Goal: Task Accomplishment & Management: Manage account settings

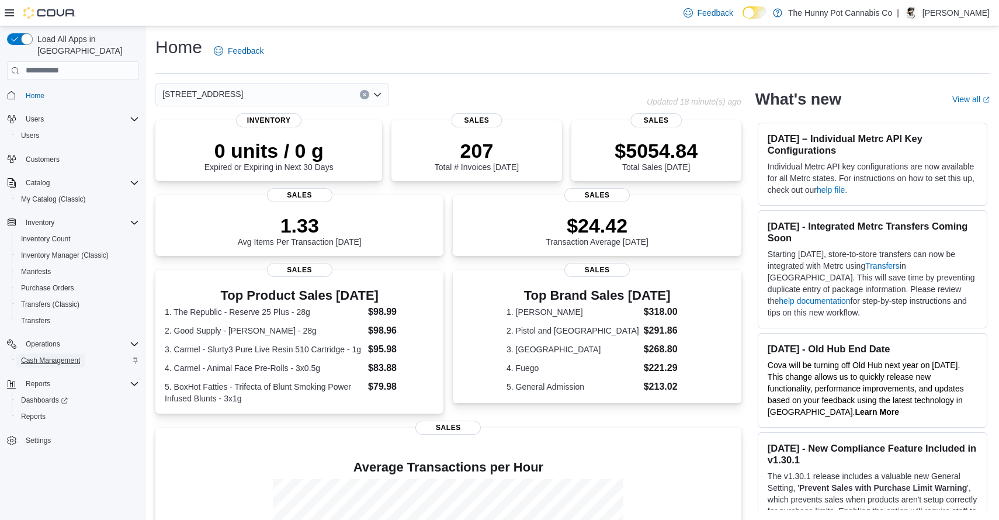
click at [70, 356] on span "Cash Management" at bounding box center [50, 360] width 59 height 9
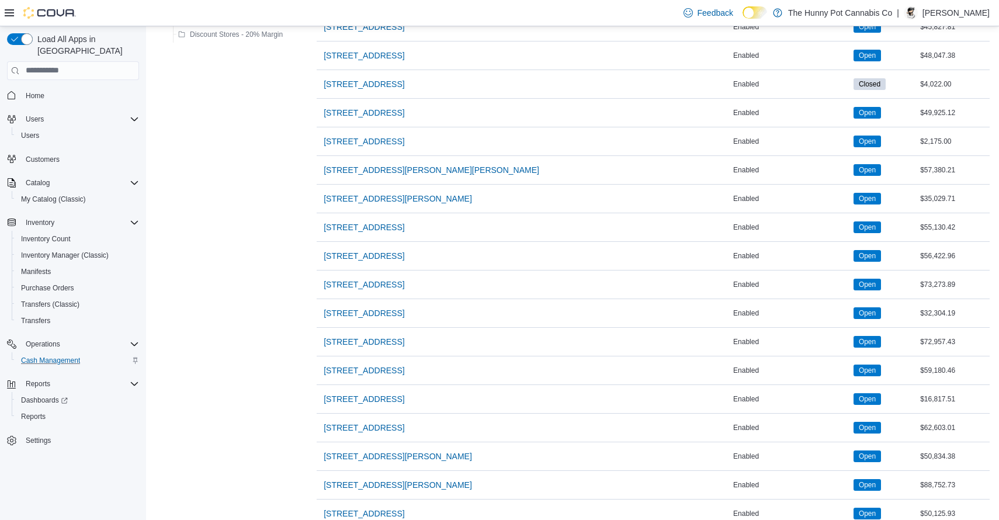
scroll to position [821, 0]
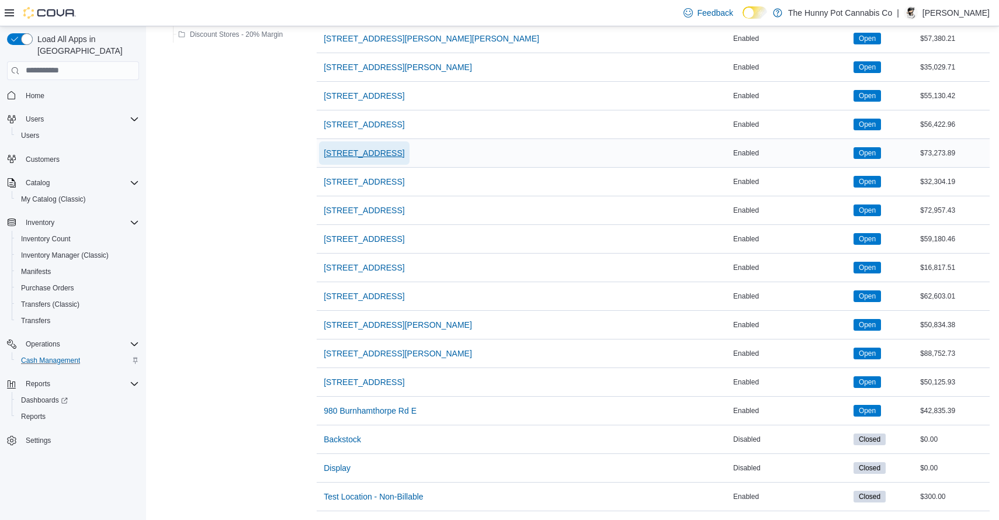
click at [404, 150] on span "[STREET_ADDRESS]" at bounding box center [364, 153] width 81 height 12
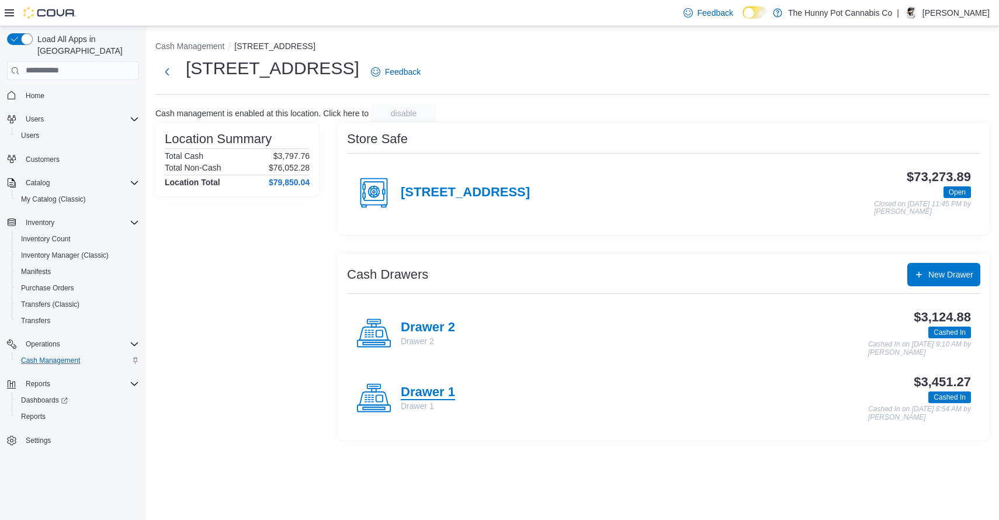
click at [432, 391] on h4 "Drawer 1" at bounding box center [428, 392] width 54 height 15
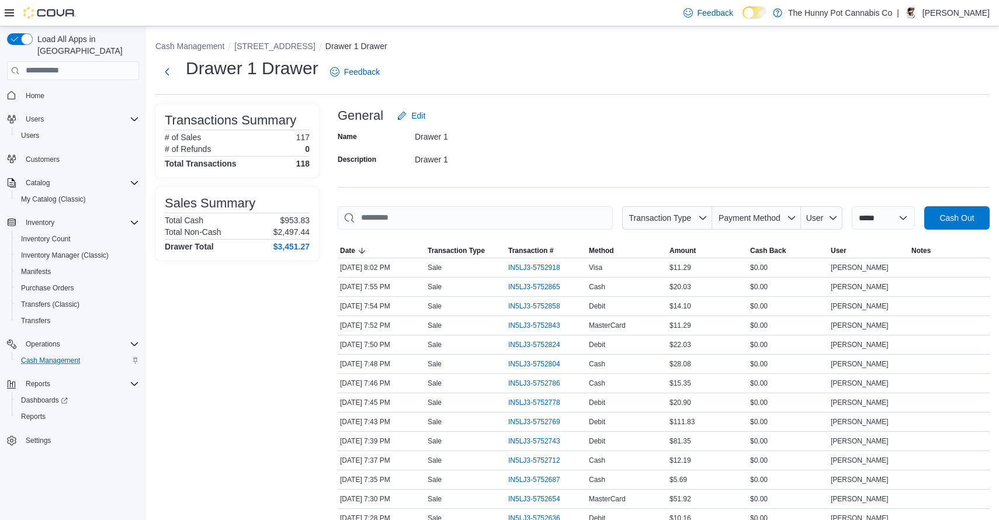
scroll to position [817, 0]
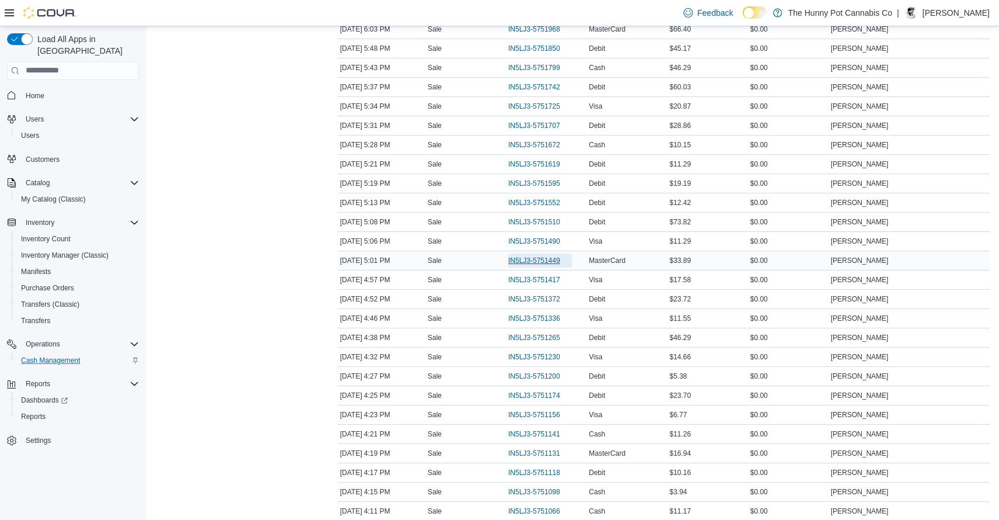
click at [535, 257] on span "IN5LJ3-5751449" at bounding box center [534, 260] width 52 height 9
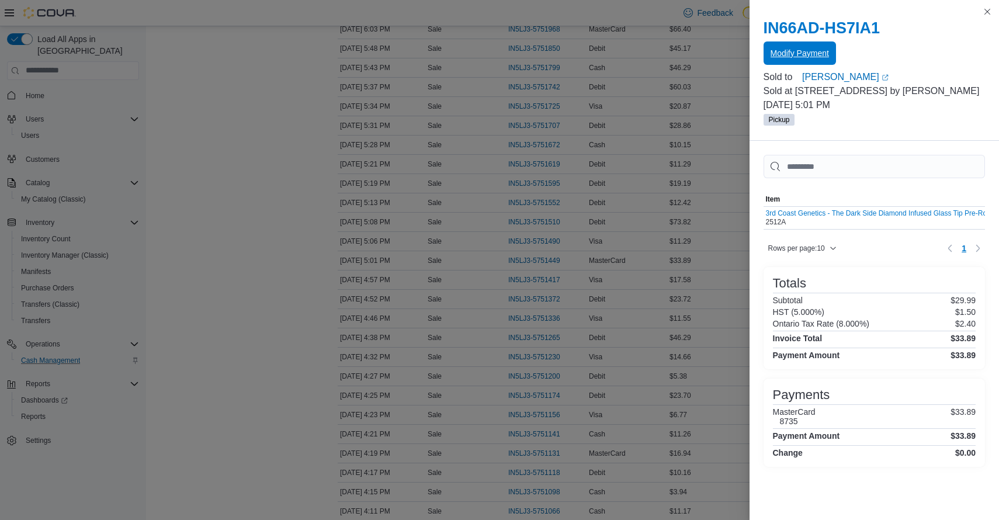
click at [822, 46] on span "Modify Payment" at bounding box center [800, 52] width 58 height 23
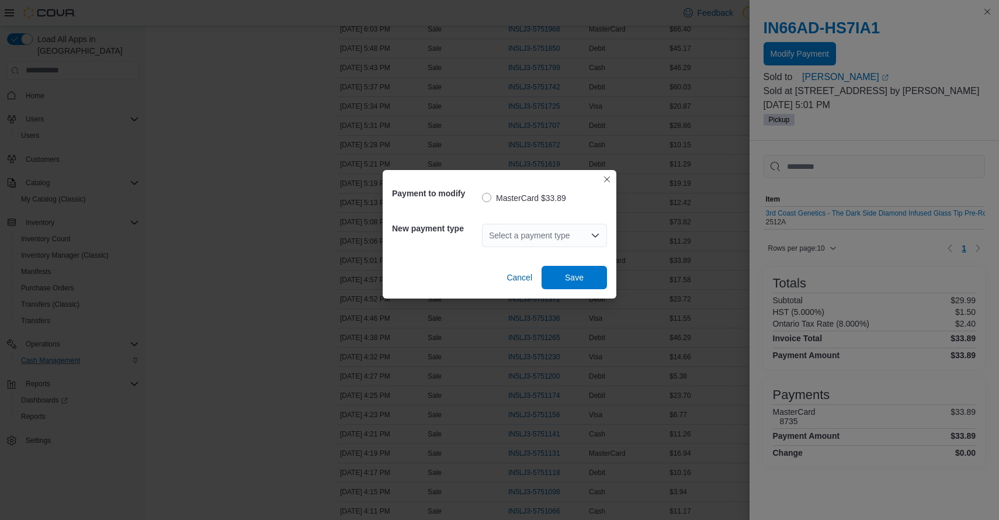
click at [550, 231] on div "Select a payment type" at bounding box center [544, 235] width 125 height 23
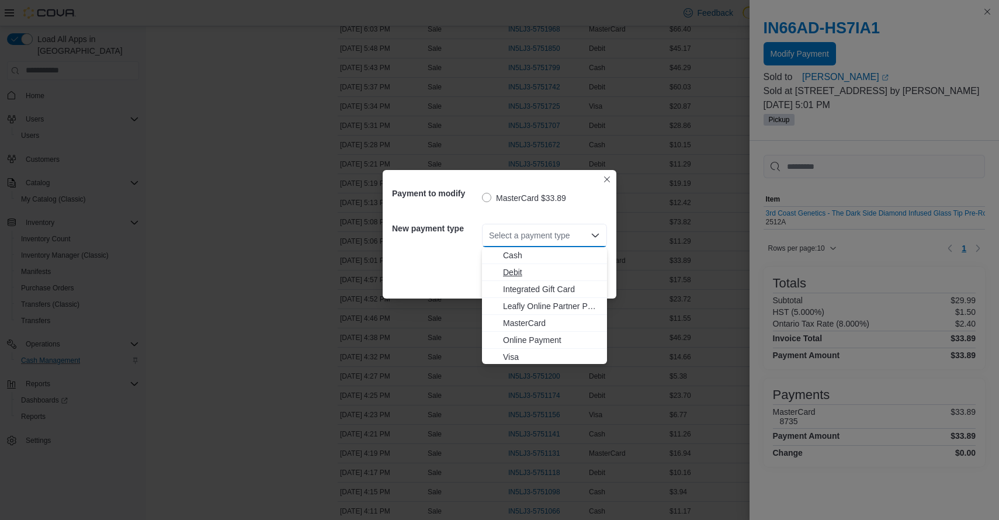
click at [518, 272] on span "Debit" at bounding box center [551, 272] width 97 height 12
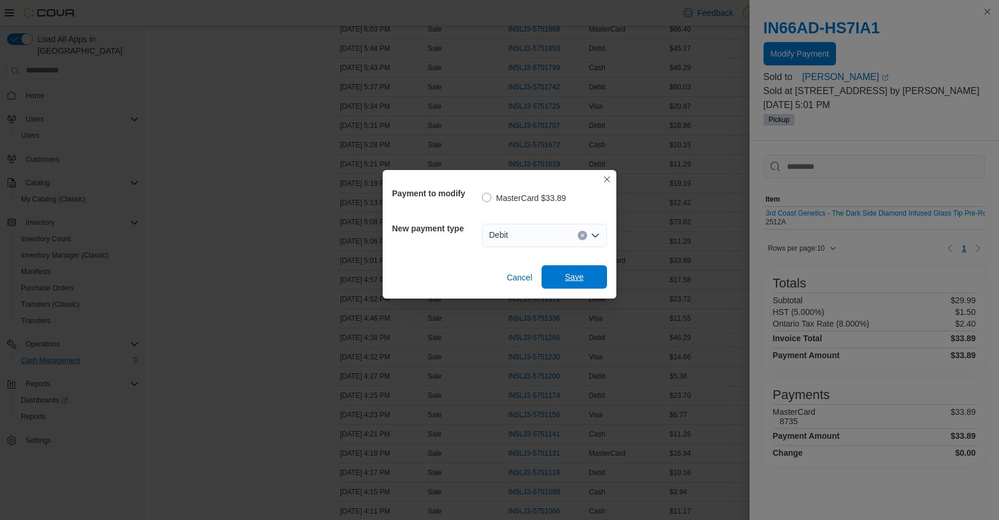
click at [578, 281] on span "Save" at bounding box center [574, 277] width 19 height 12
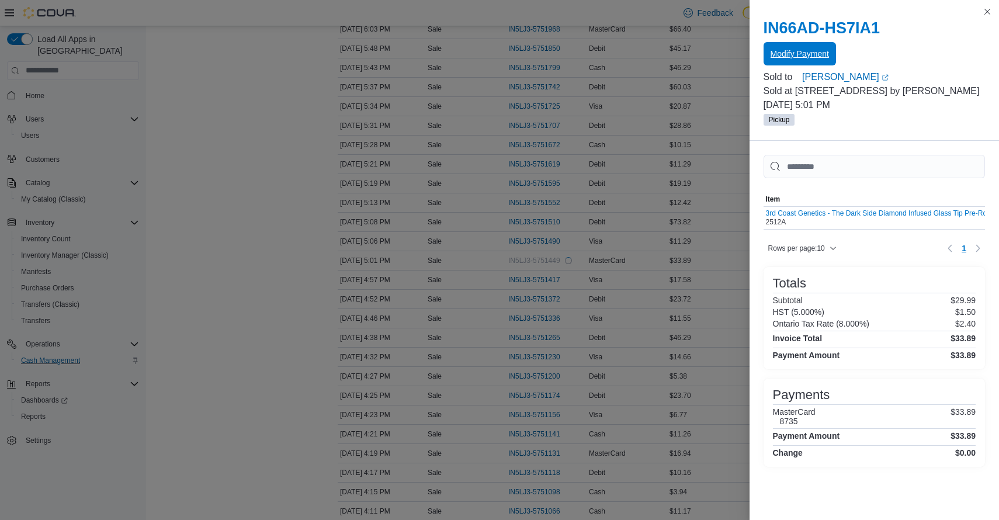
scroll to position [0, 0]
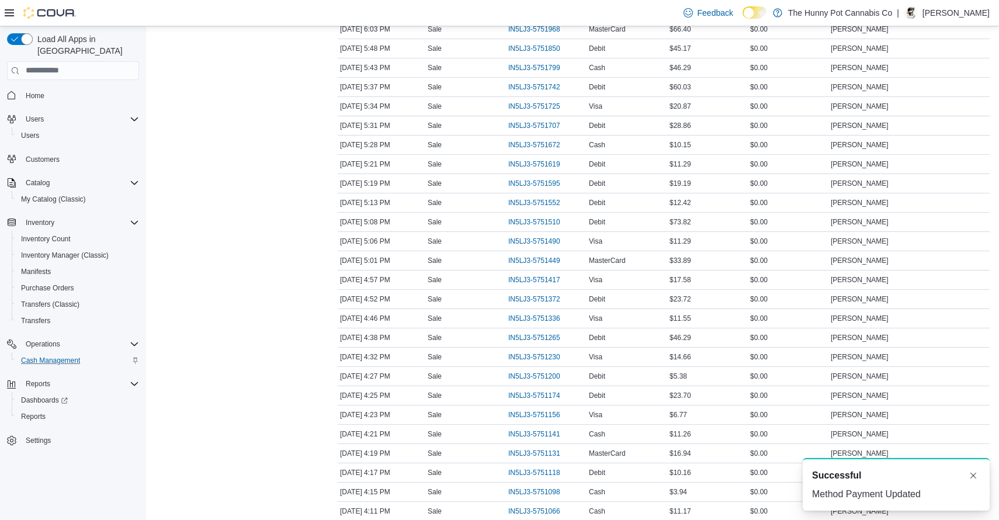
click at [268, 266] on div "Transactions Summary # of Sales 117 # of Refunds 0 Total Transactions 118 Sales…" at bounding box center [237, 354] width 164 height 2134
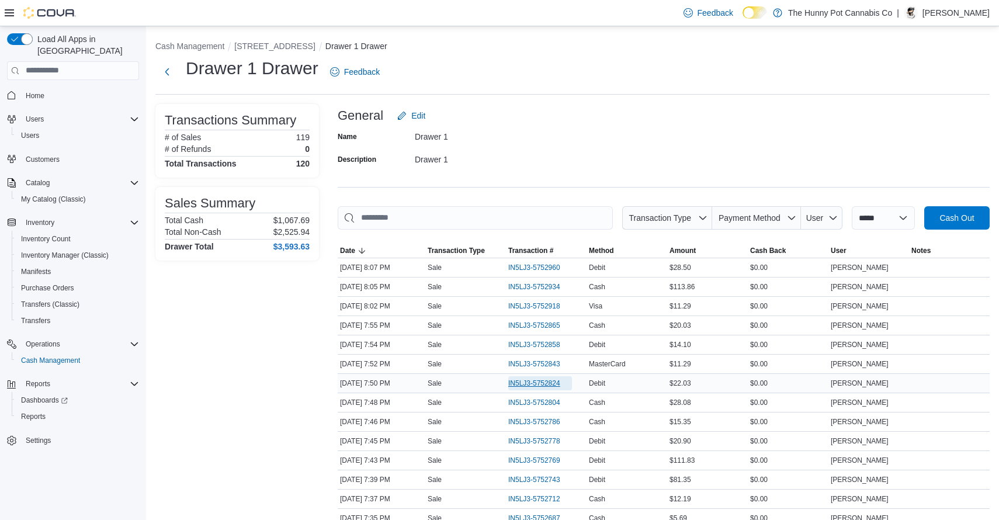
click at [540, 382] on span "IN5LJ3-5752824" at bounding box center [534, 383] width 52 height 9
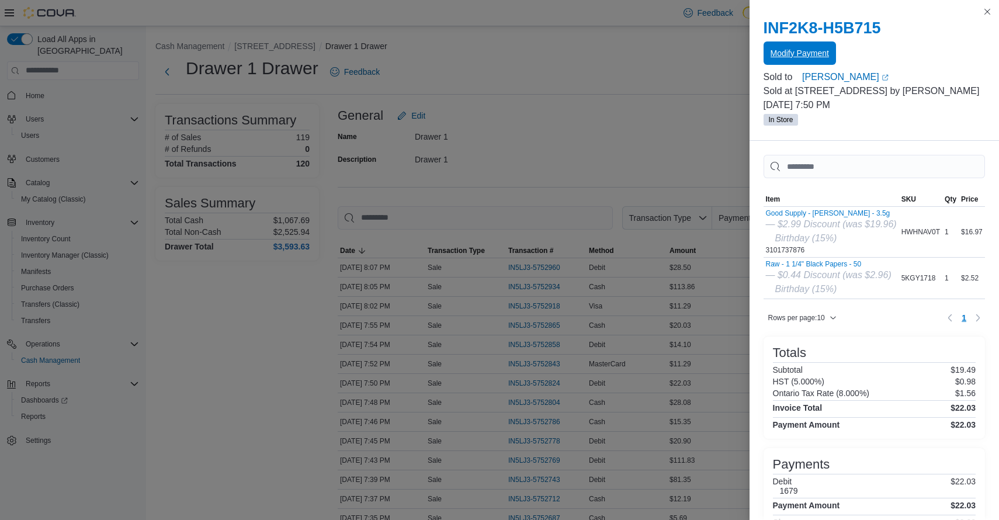
click at [817, 57] on span "Modify Payment" at bounding box center [800, 53] width 58 height 12
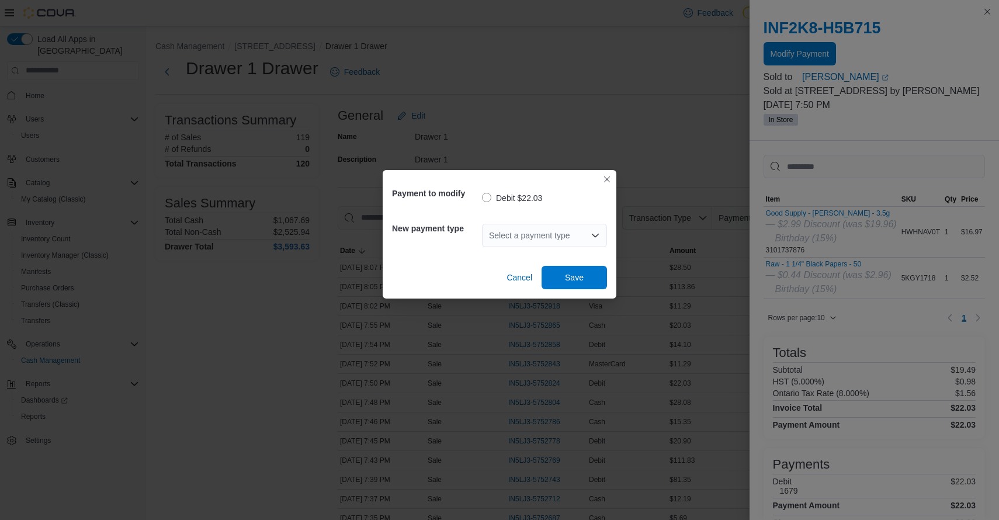
click at [527, 244] on div "Select a payment type" at bounding box center [544, 235] width 125 height 23
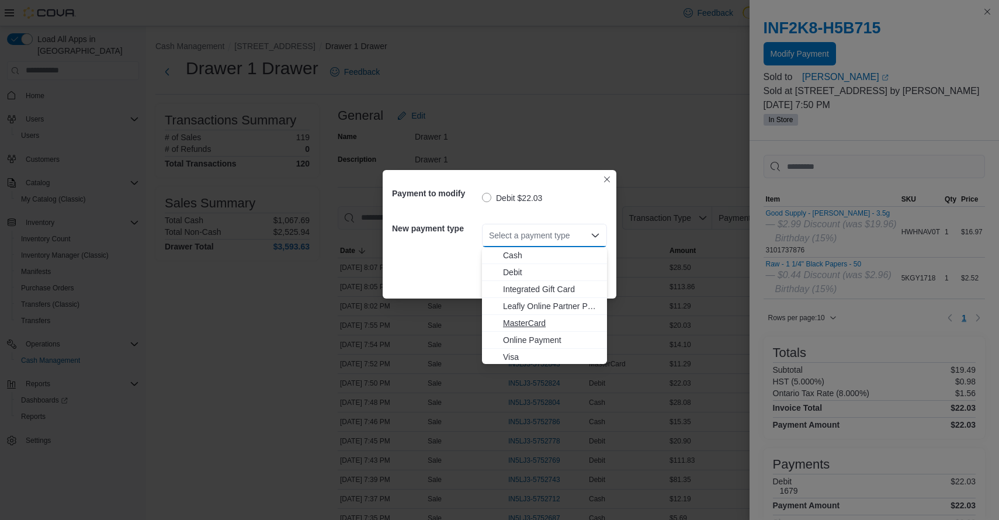
click at [522, 317] on span "MasterCard" at bounding box center [551, 323] width 97 height 12
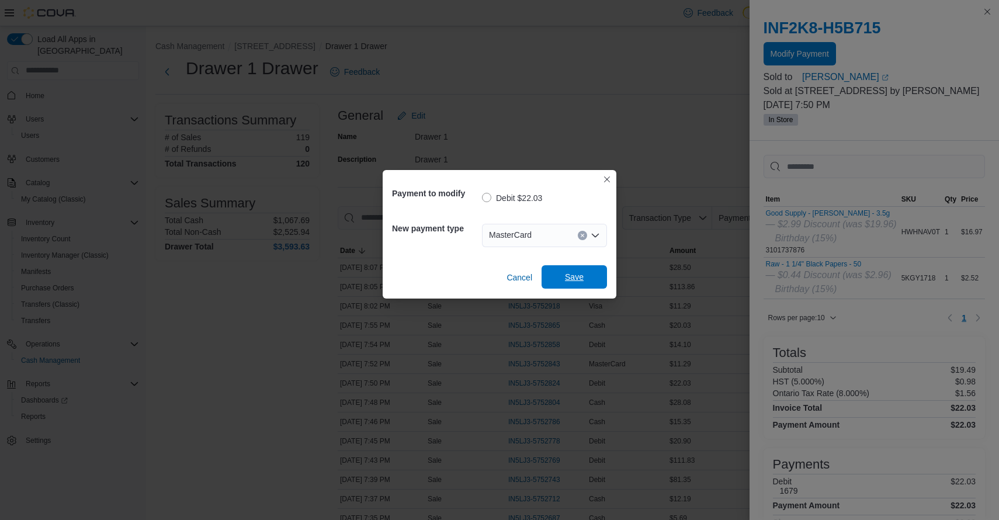
click at [578, 273] on span "Save" at bounding box center [574, 277] width 19 height 12
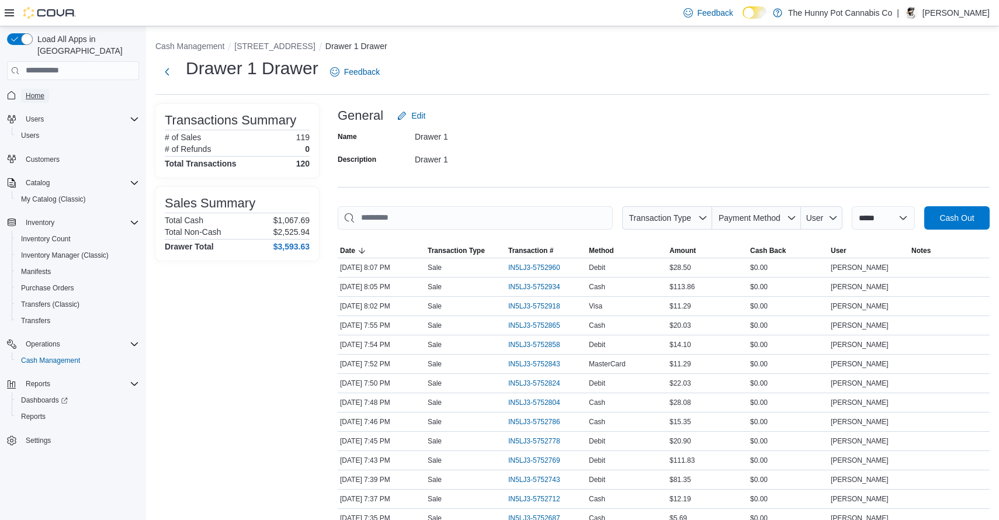
click at [33, 91] on span "Home" at bounding box center [35, 95] width 19 height 9
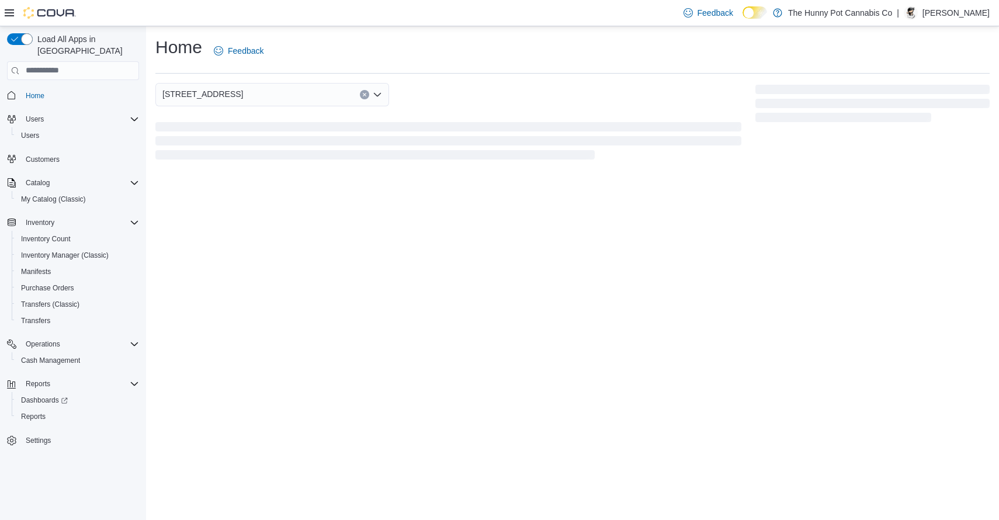
click at [566, 81] on div "Home Feedback 4036 Confederation Pkwy" at bounding box center [572, 99] width 853 height 146
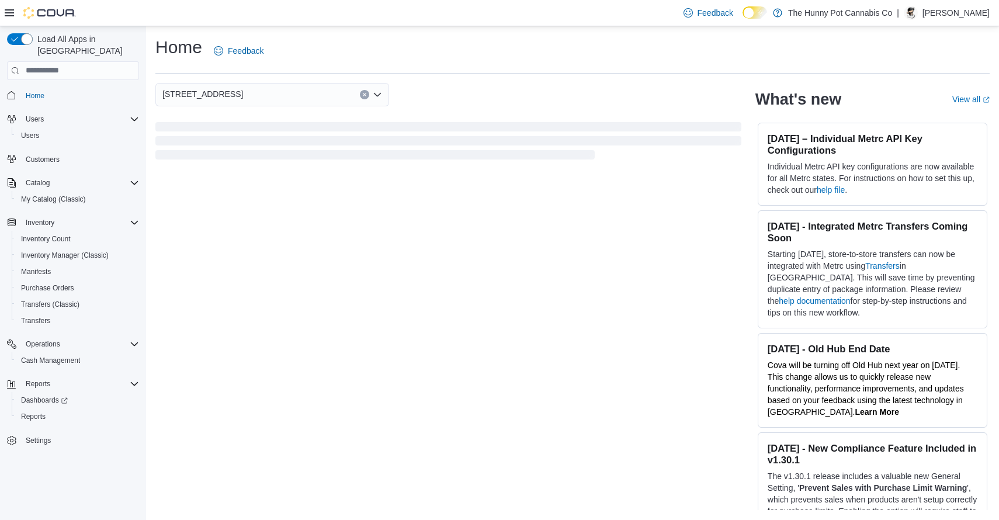
click at [446, 59] on div "Home Feedback" at bounding box center [572, 51] width 835 height 30
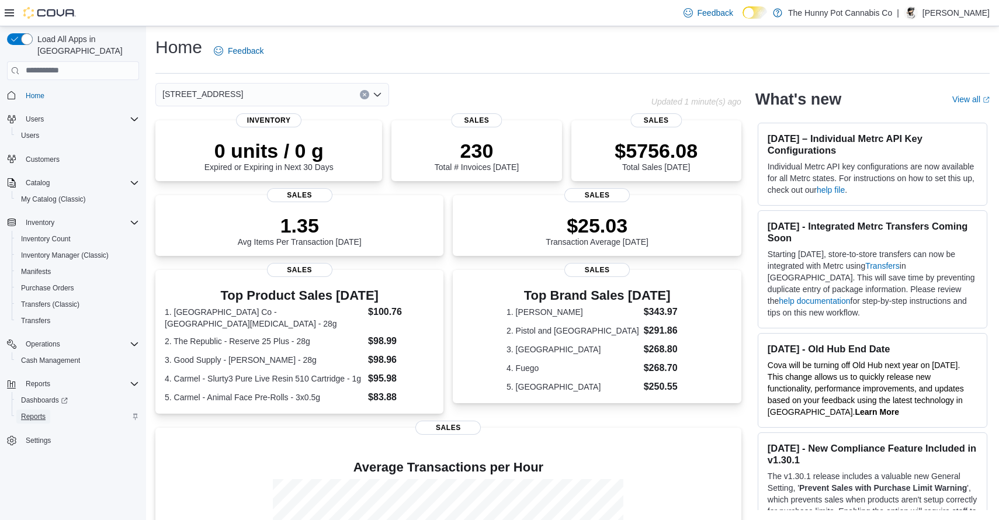
click at [32, 412] on span "Reports" at bounding box center [33, 416] width 25 height 9
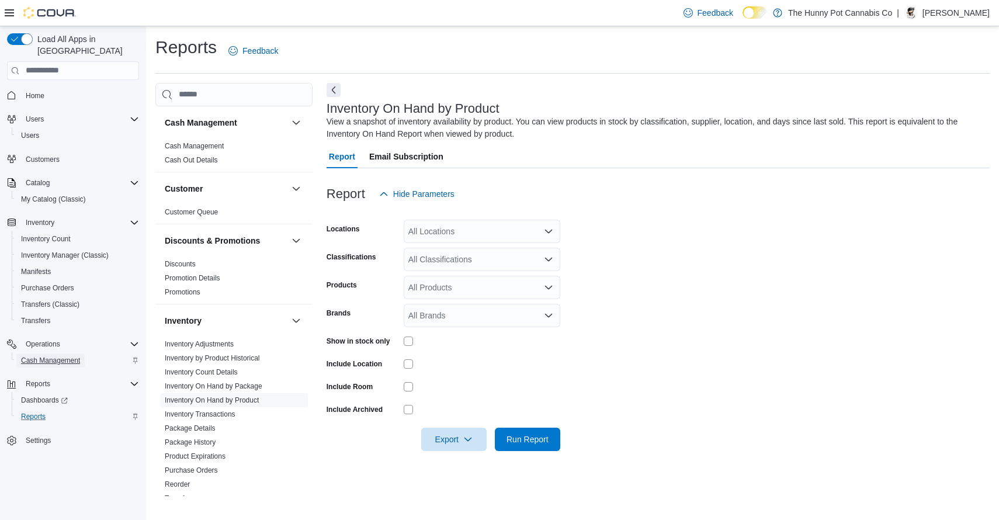
click at [70, 356] on span "Cash Management" at bounding box center [50, 360] width 59 height 9
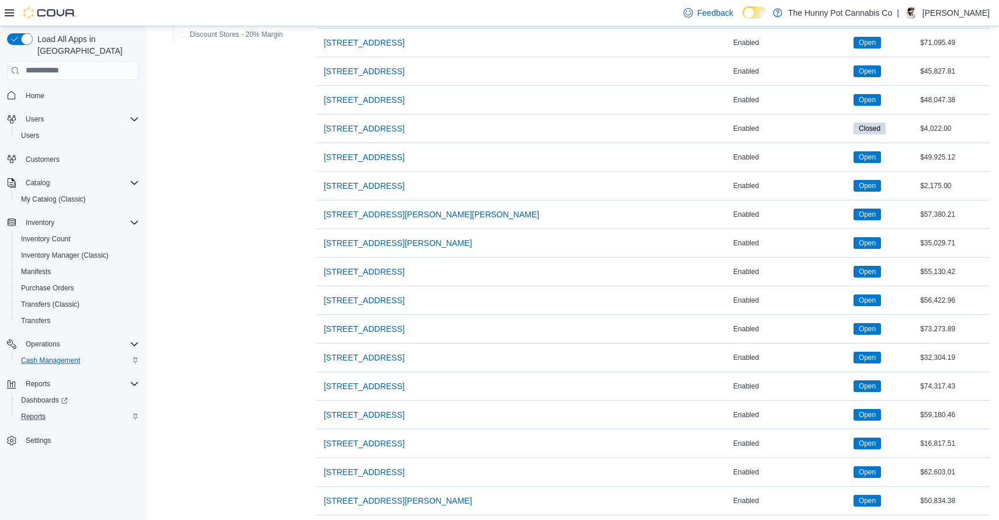
scroll to position [821, 0]
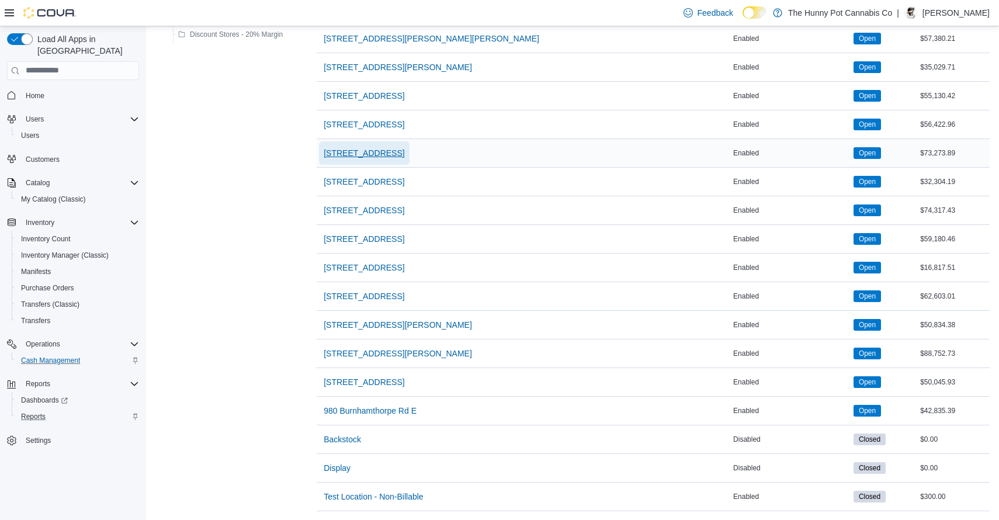
click at [404, 151] on span "[STREET_ADDRESS]" at bounding box center [364, 153] width 81 height 12
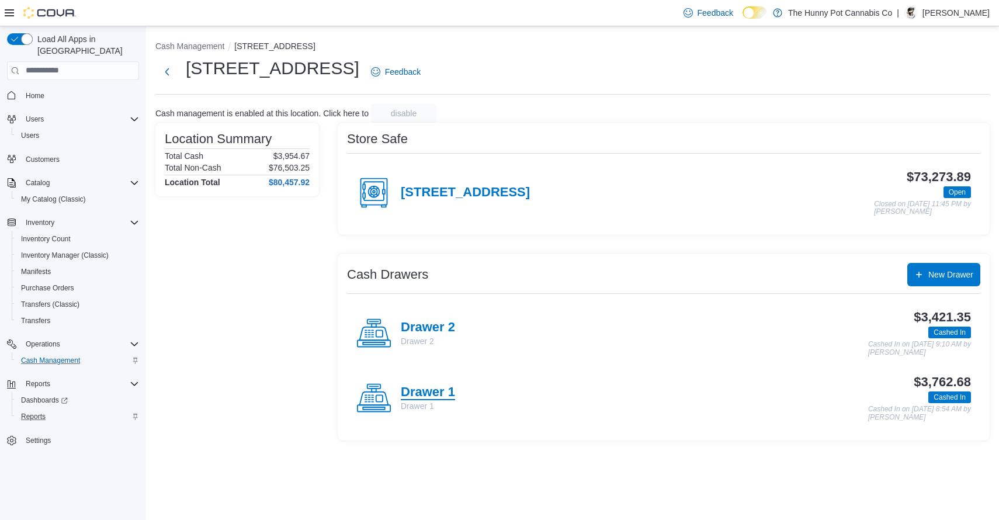
click at [427, 390] on h4 "Drawer 1" at bounding box center [428, 392] width 54 height 15
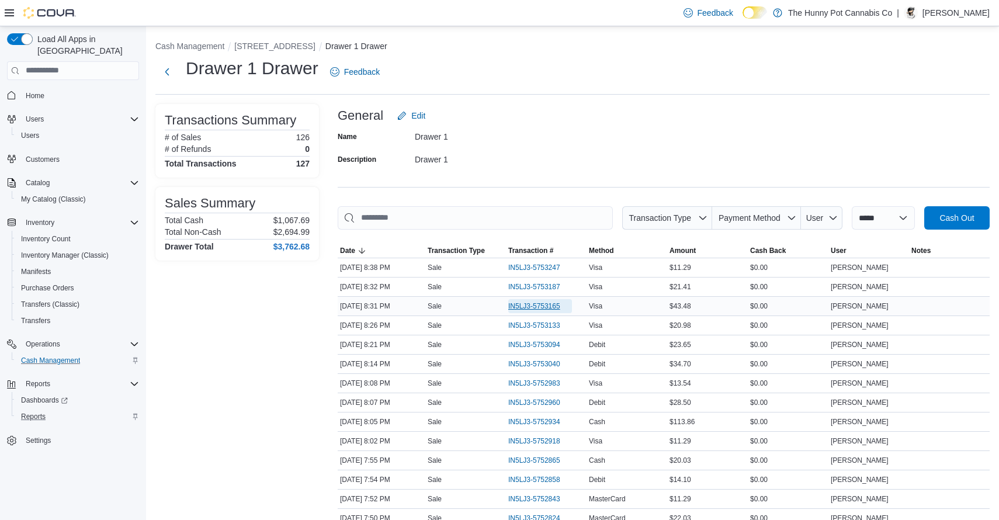
click at [535, 310] on span "IN5LJ3-5753165" at bounding box center [534, 306] width 52 height 9
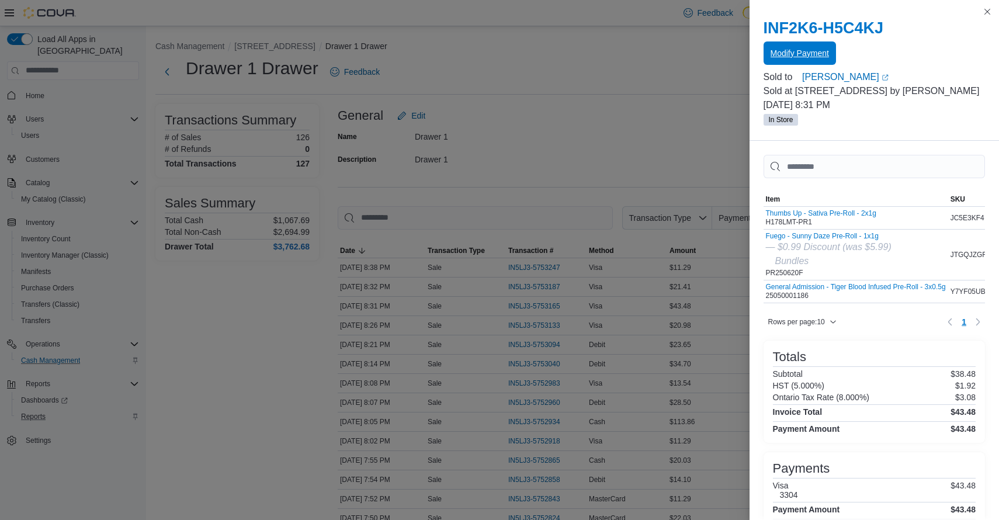
click at [816, 47] on span "Modify Payment" at bounding box center [800, 52] width 58 height 23
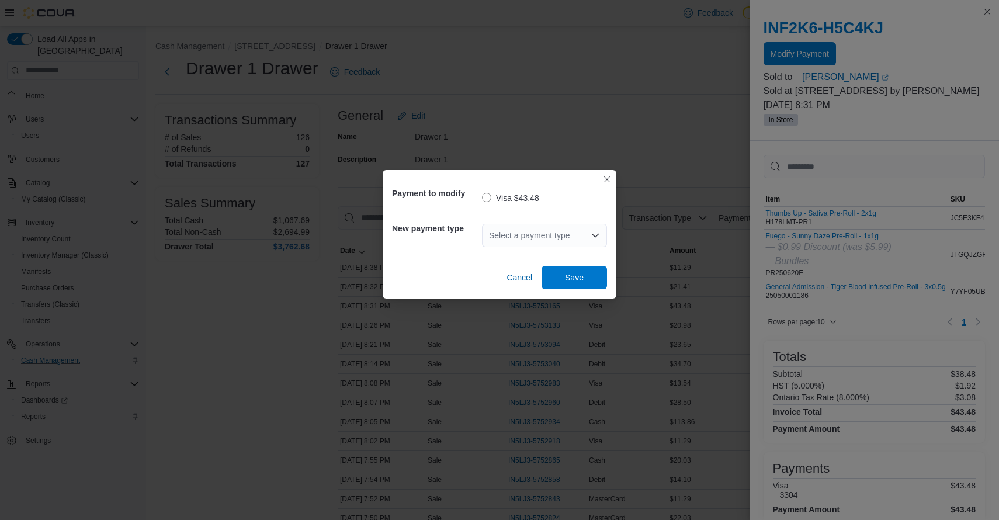
click at [580, 239] on div "Select a payment type" at bounding box center [544, 235] width 125 height 23
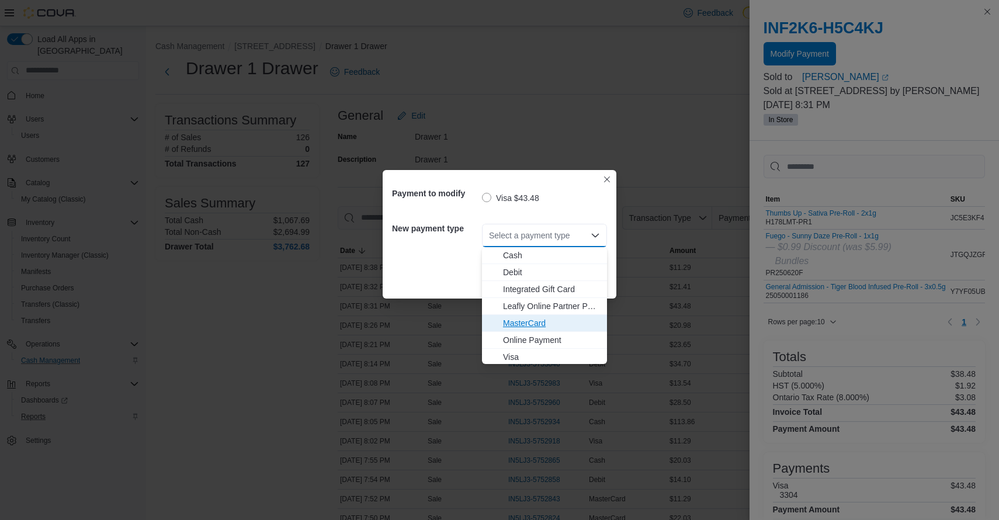
click at [530, 326] on span "MasterCard" at bounding box center [551, 323] width 97 height 12
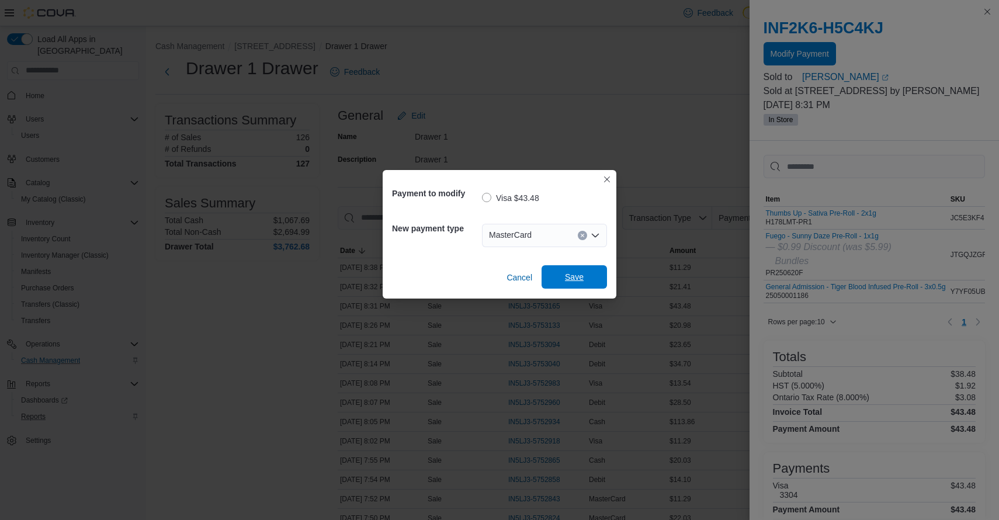
click at [579, 278] on span "Save" at bounding box center [574, 277] width 19 height 12
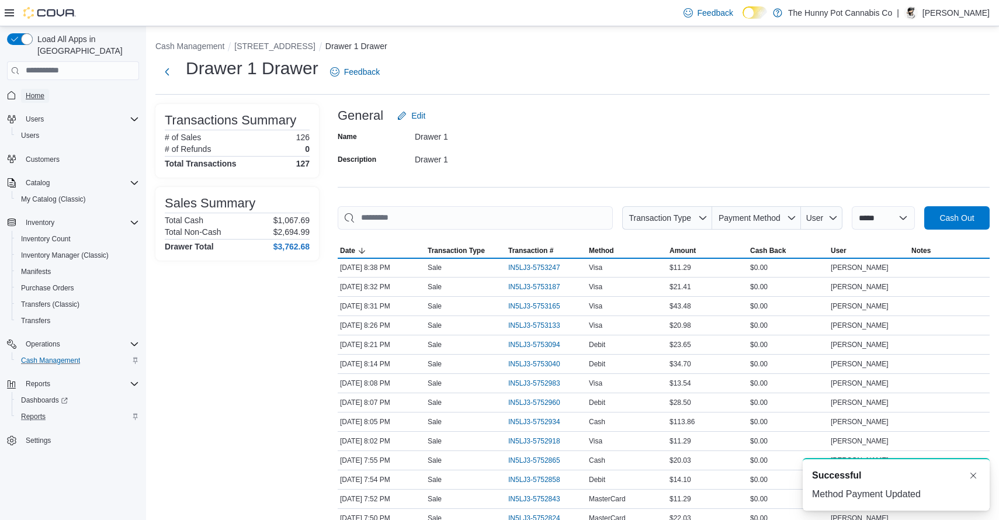
click at [43, 91] on span "Home" at bounding box center [35, 95] width 19 height 9
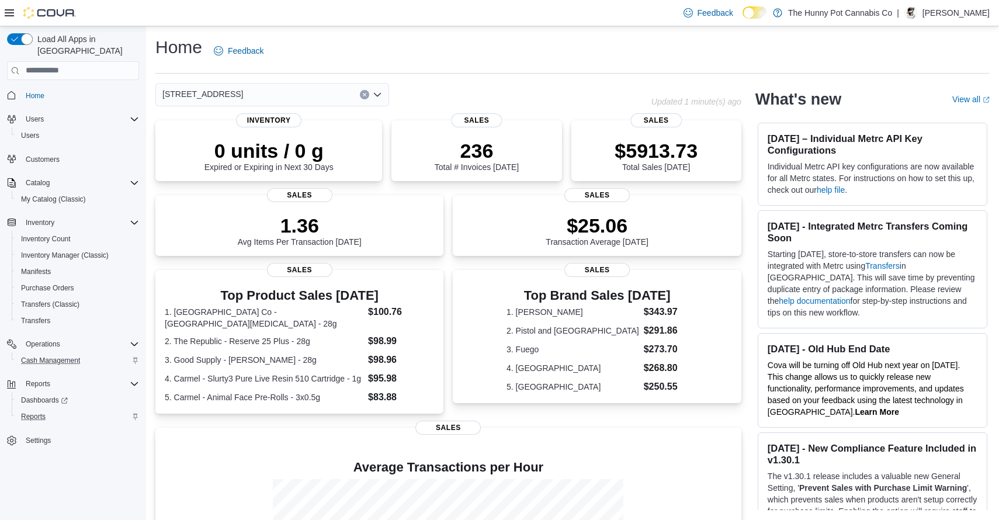
click at [413, 69] on div "Home Feedback" at bounding box center [572, 55] width 835 height 38
